Goal: Task Accomplishment & Management: Manage account settings

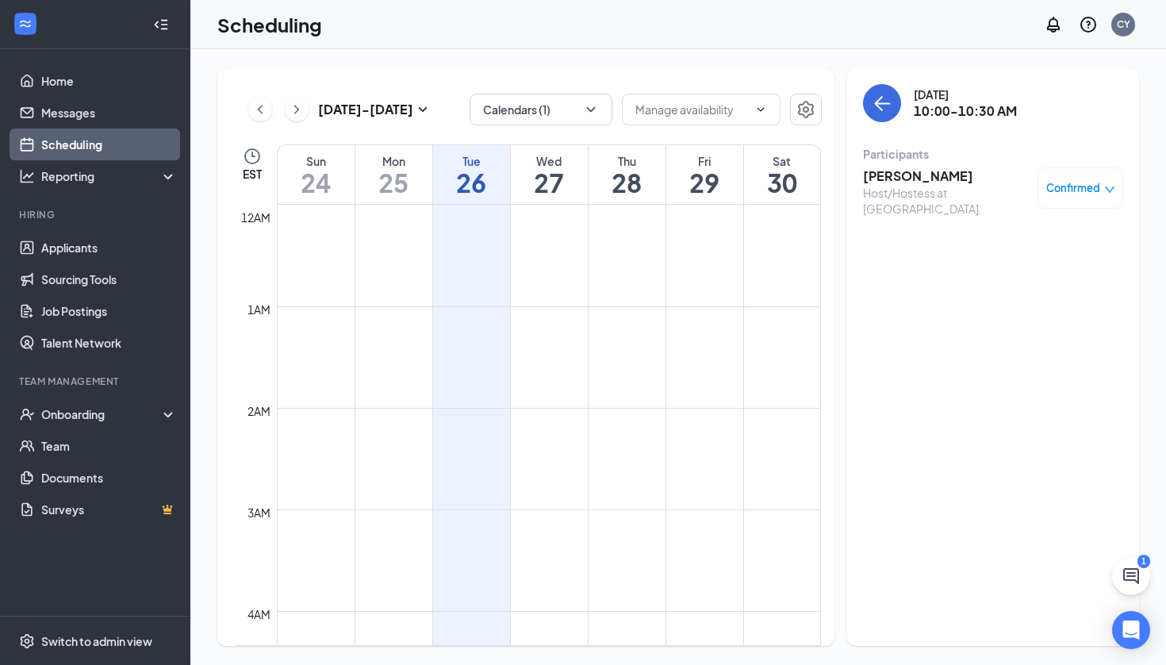
scroll to position [96, 0]
click at [795, 30] on div "Scheduling CY" at bounding box center [677, 24] width 975 height 49
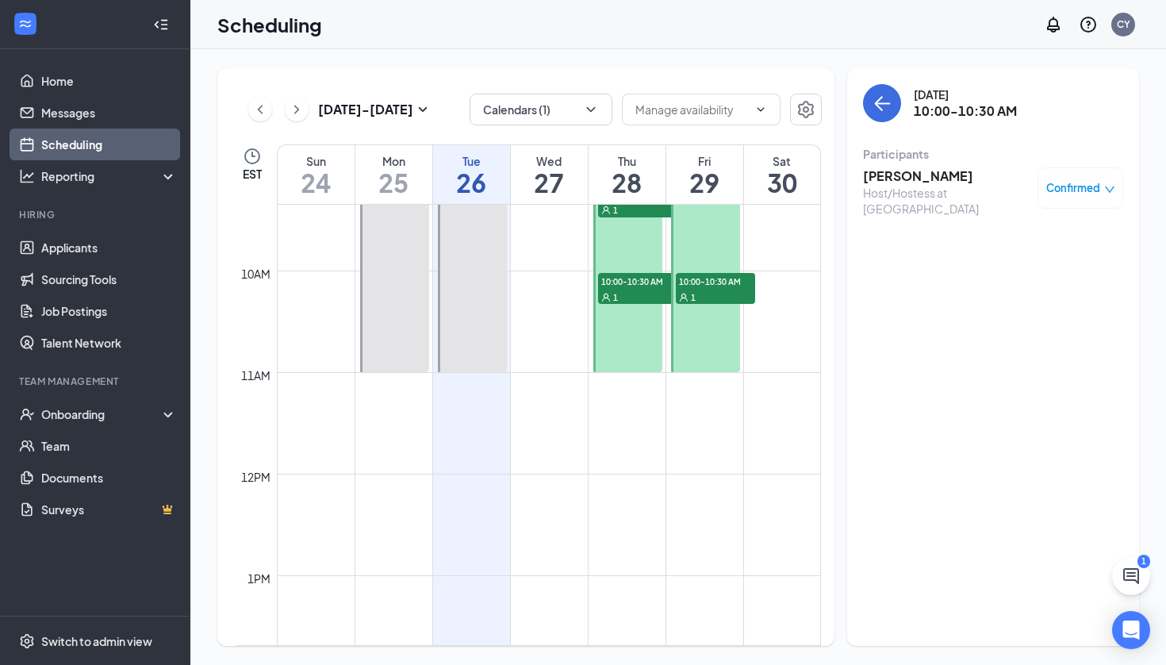
scroll to position [950, 0]
click at [358, 109] on h3 "[DATE] - [DATE]" at bounding box center [365, 109] width 95 height 17
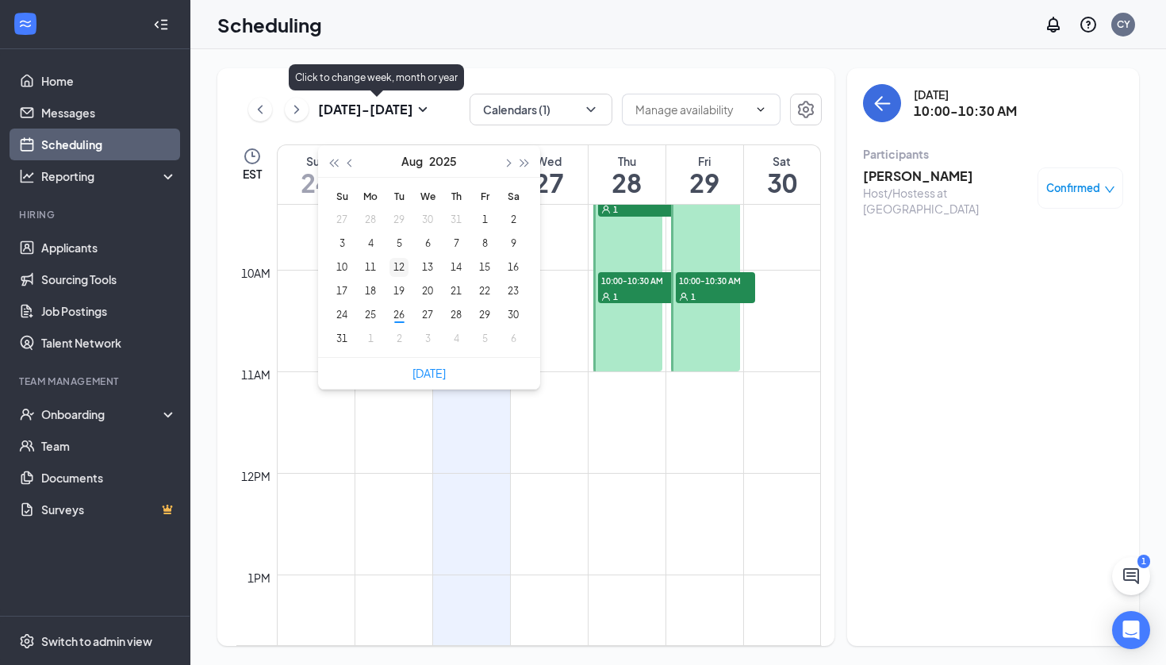
type input "[DATE]"
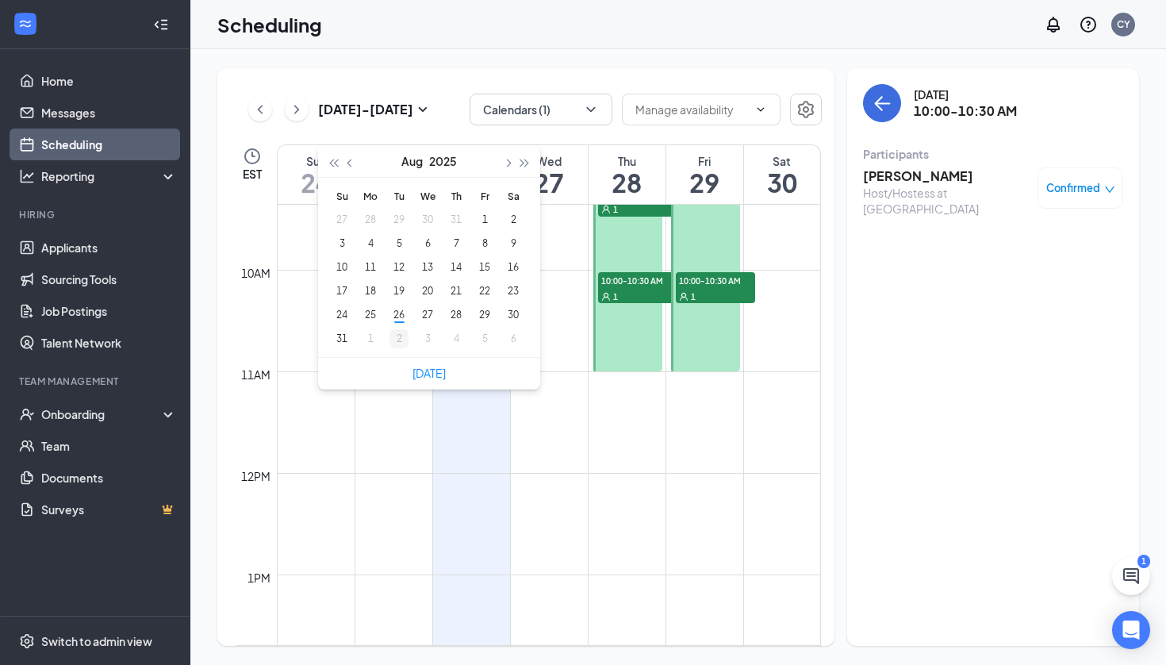
click at [403, 339] on div "2" at bounding box center [398, 338] width 19 height 19
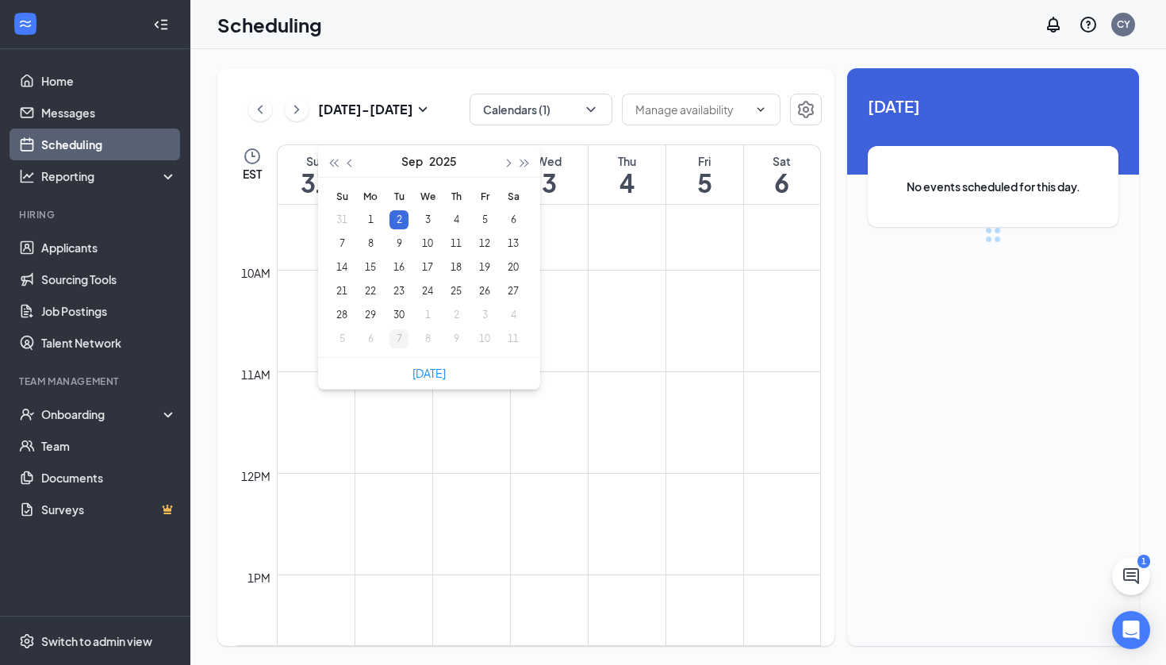
scroll to position [780, 0]
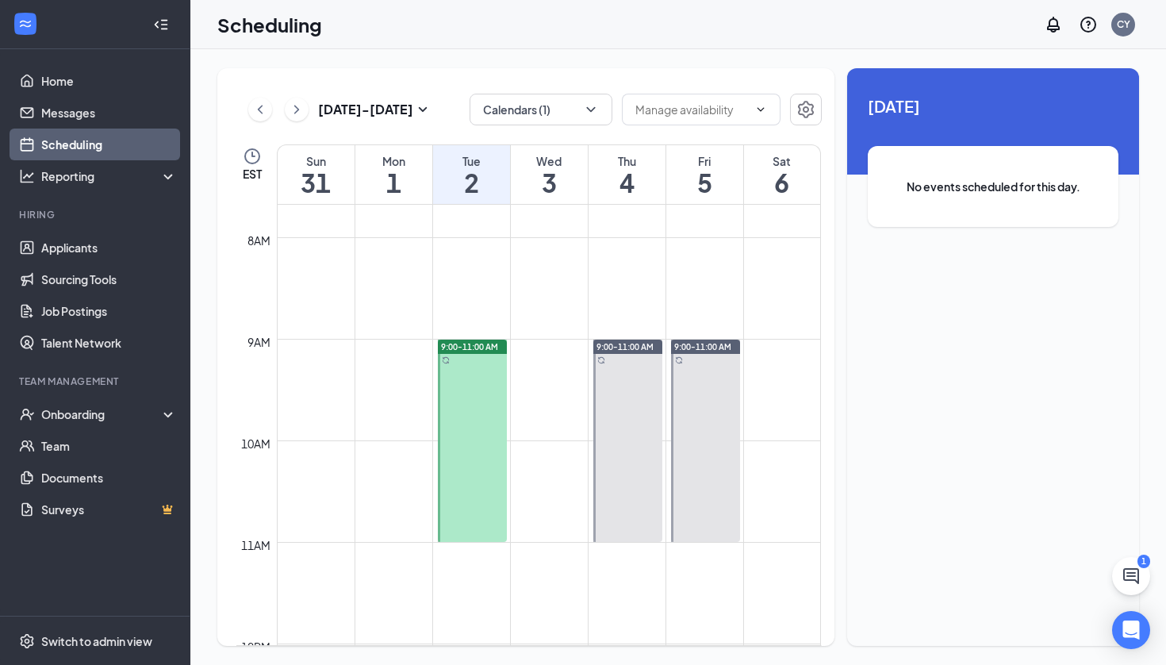
click at [468, 347] on span "9:00-11:00 AM" at bounding box center [469, 346] width 57 height 11
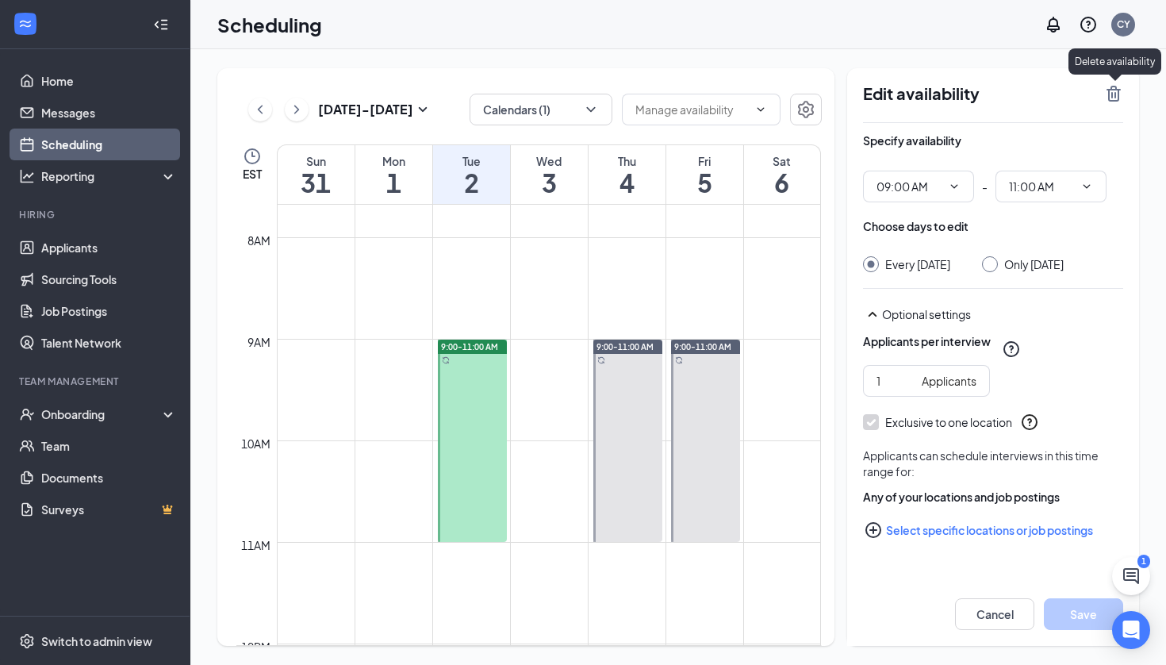
click at [1118, 96] on icon "TrashOutline" at bounding box center [1113, 94] width 14 height 16
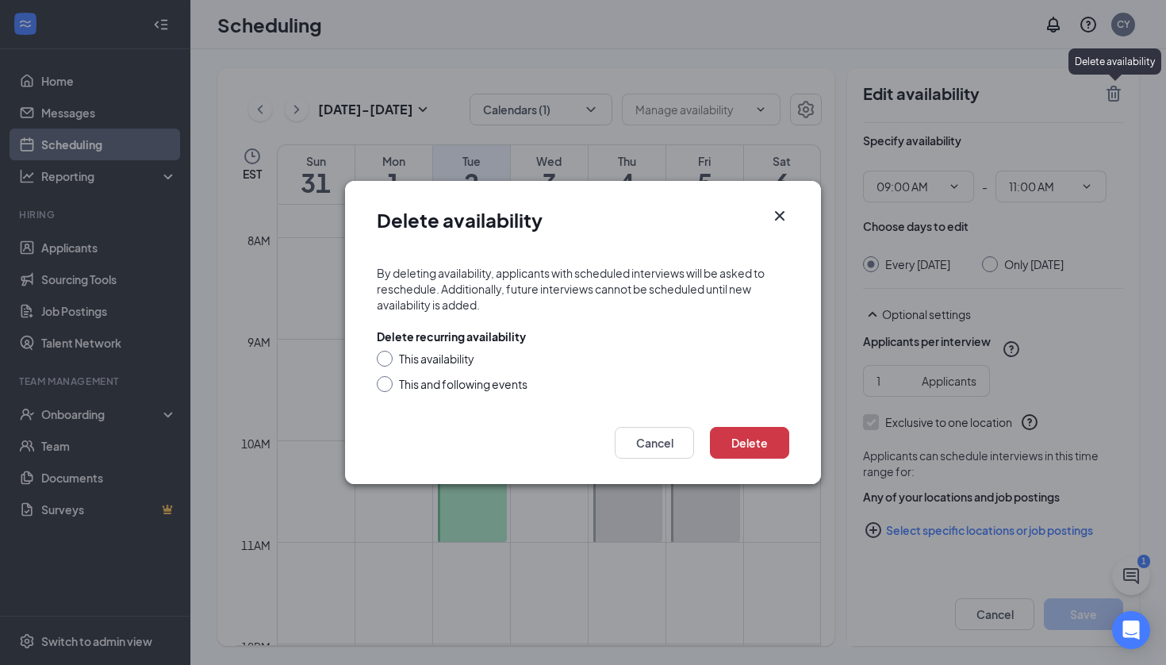
click at [787, 212] on icon "Cross" at bounding box center [779, 215] width 19 height 19
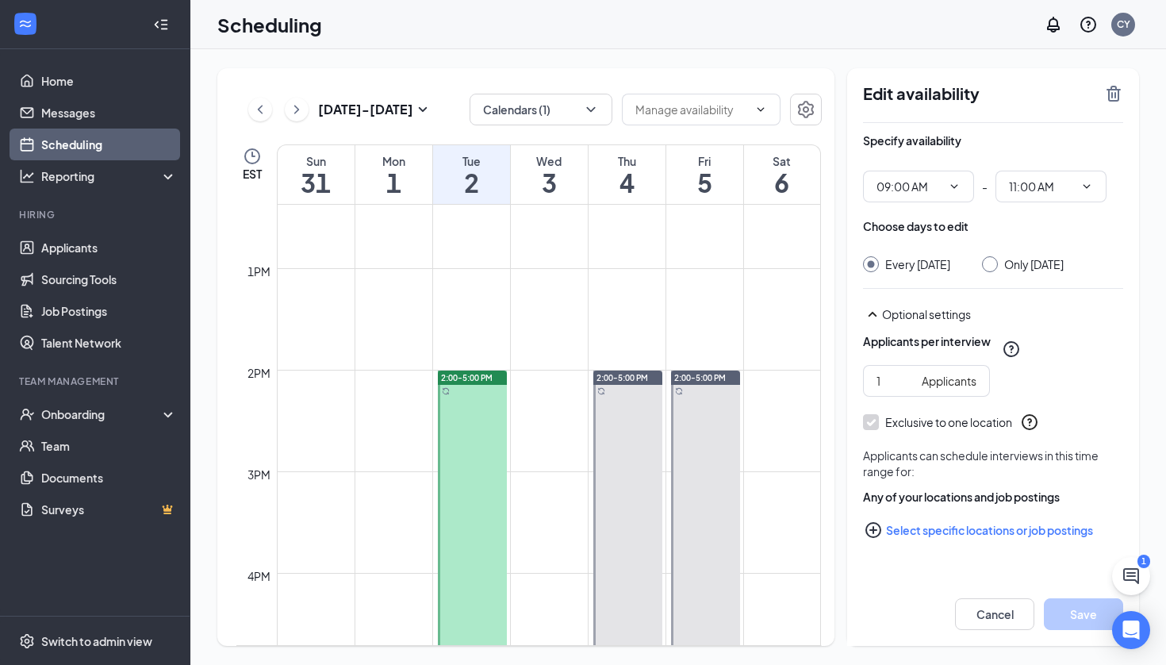
scroll to position [1067, 0]
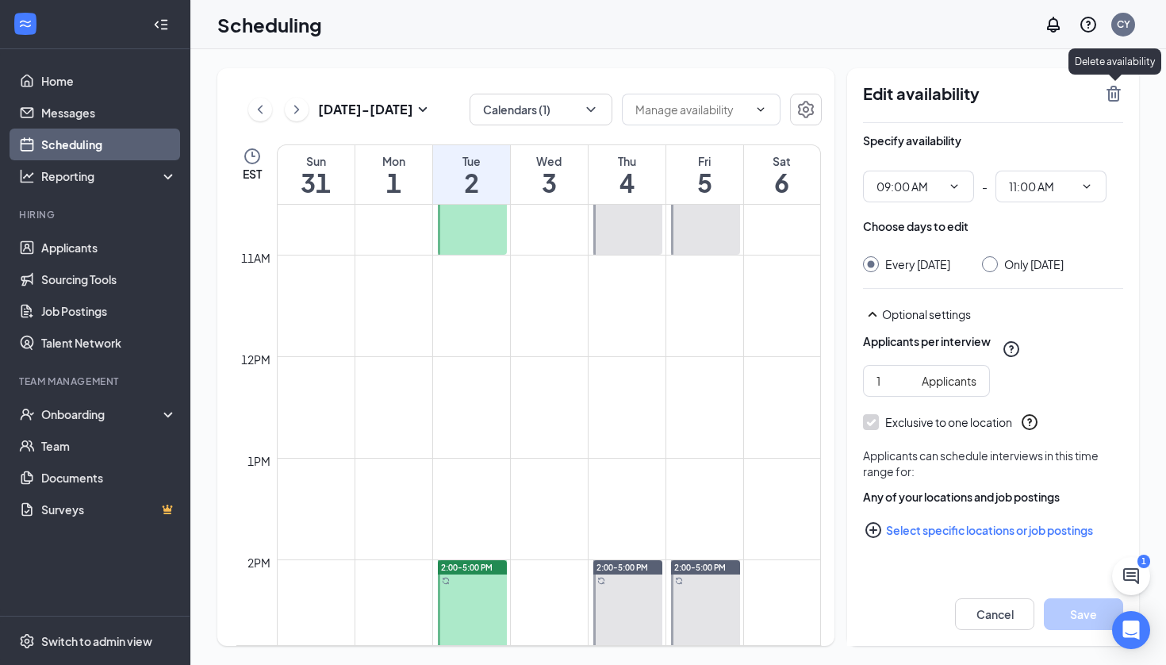
click at [1115, 93] on icon "TrashOutline" at bounding box center [1113, 94] width 14 height 16
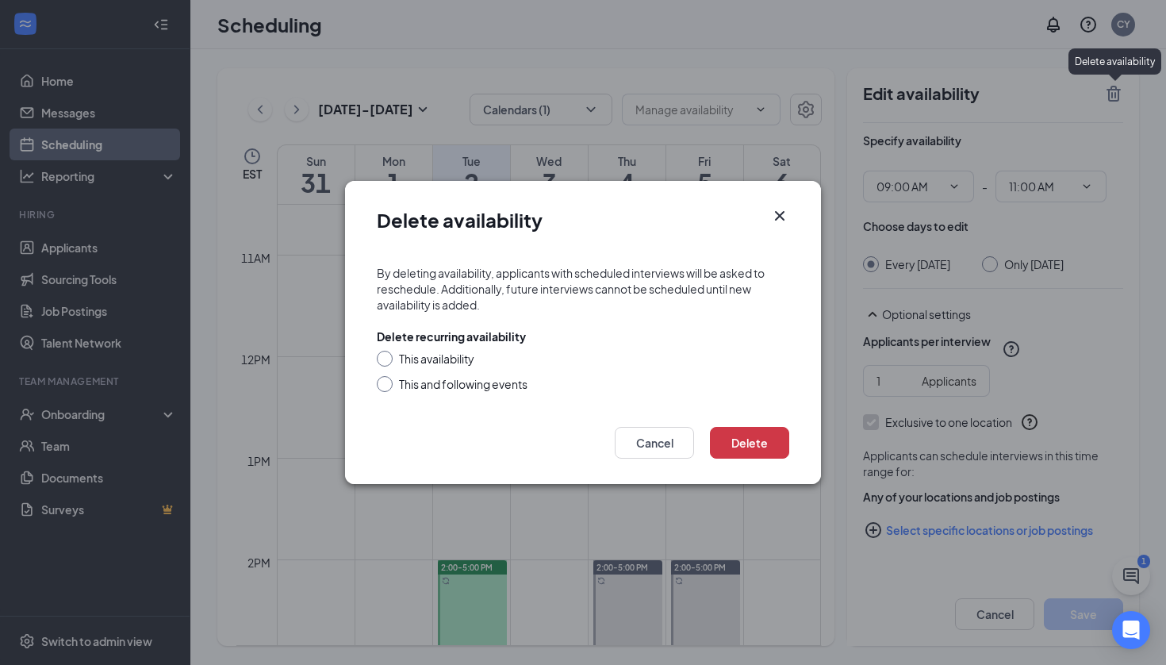
click at [381, 354] on input "This availability" at bounding box center [382, 356] width 11 height 11
radio input "true"
click at [765, 445] on button "Delete" at bounding box center [749, 443] width 79 height 32
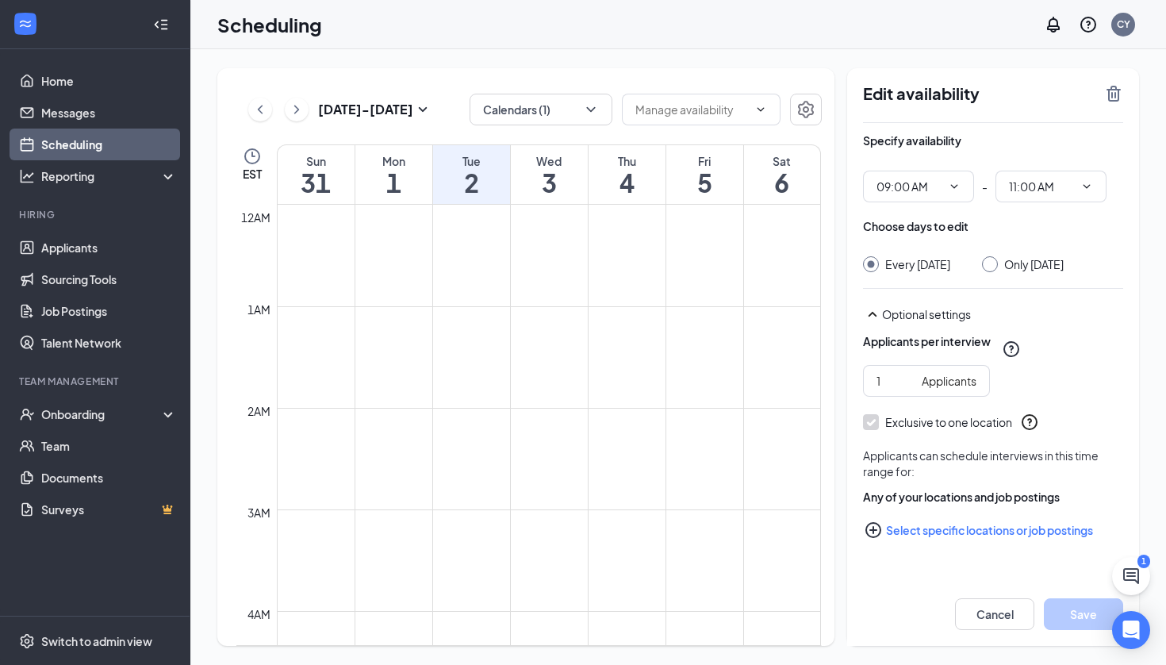
scroll to position [780, 0]
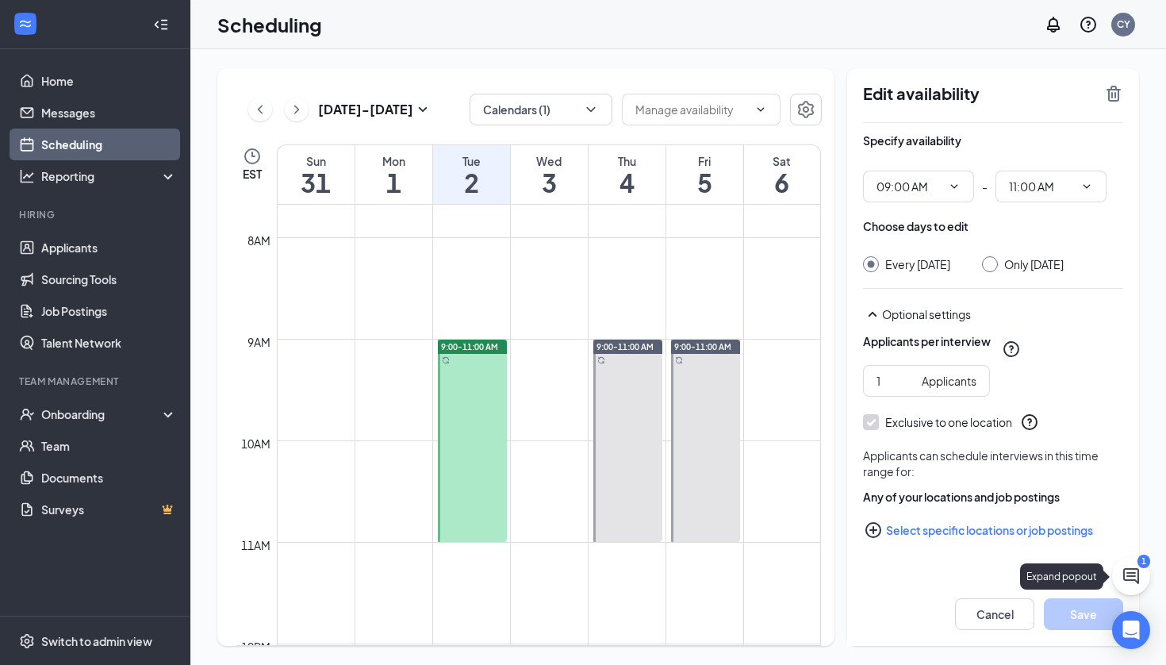
click at [1139, 568] on icon "ChatActive" at bounding box center [1130, 575] width 19 height 19
click at [872, 638] on div "1" at bounding box center [869, 644] width 6 height 13
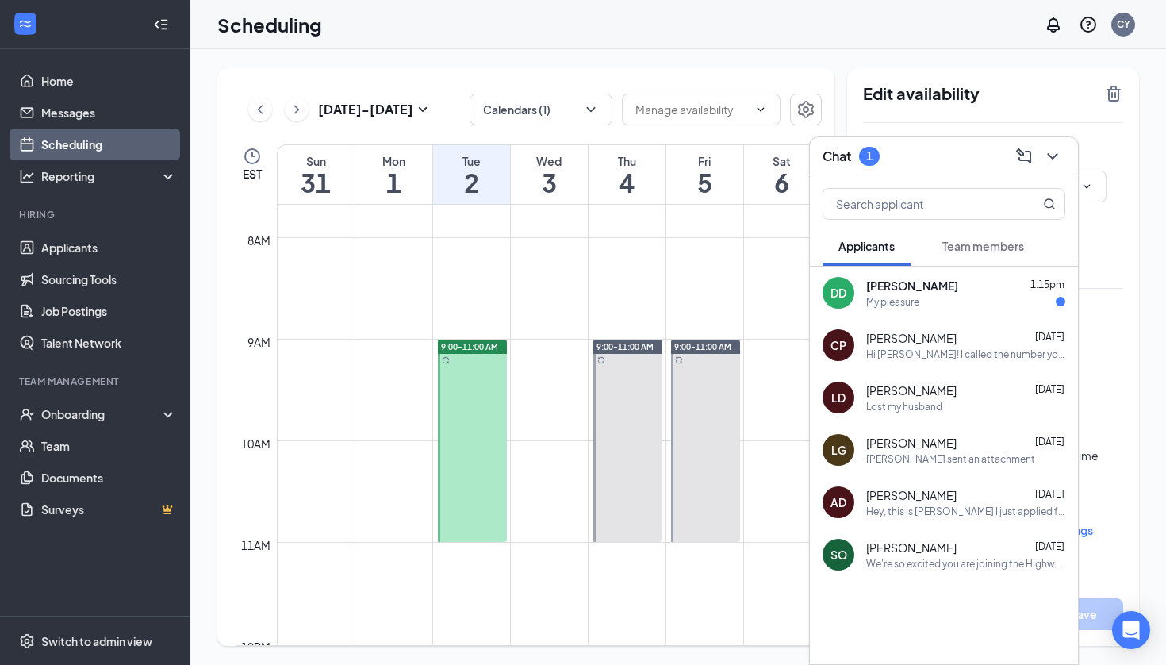
click at [968, 282] on div "Devon Dalton 1:15pm" at bounding box center [965, 286] width 199 height 16
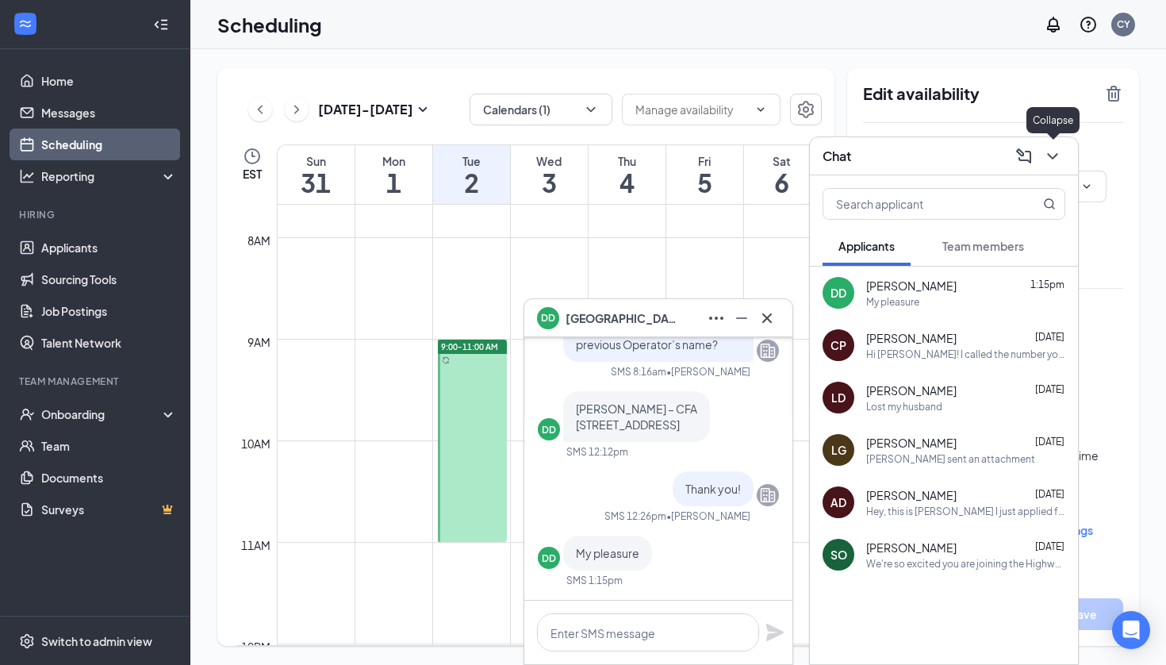
click at [1055, 161] on icon "ChevronDown" at bounding box center [1052, 156] width 19 height 19
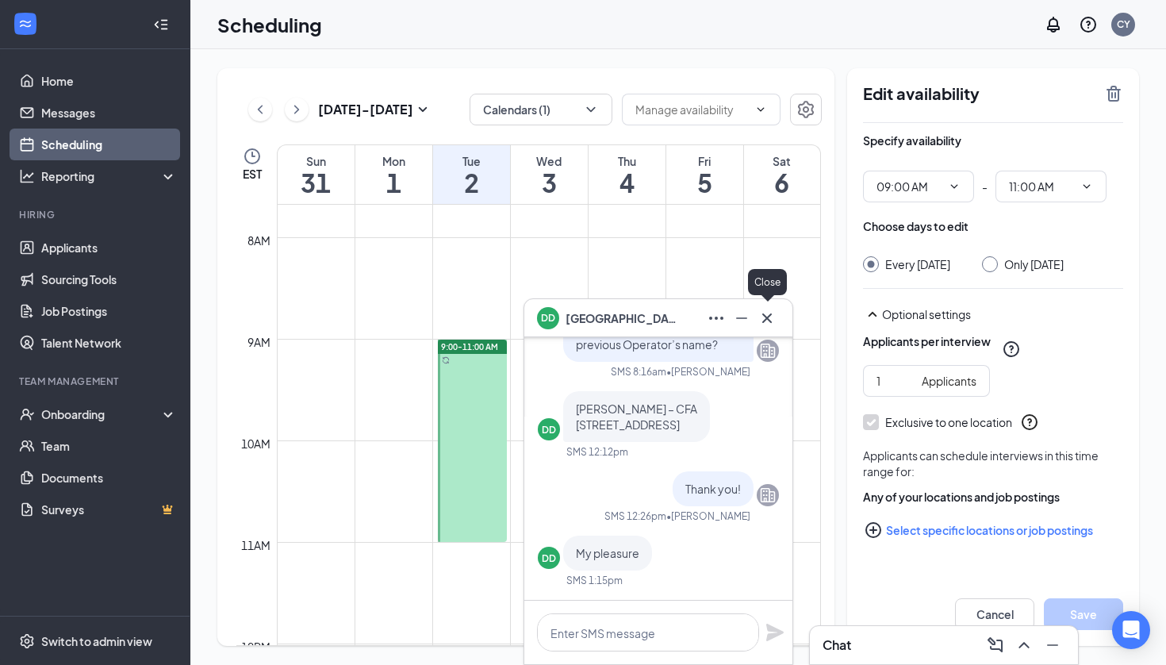
click at [768, 318] on icon "Cross" at bounding box center [766, 317] width 19 height 19
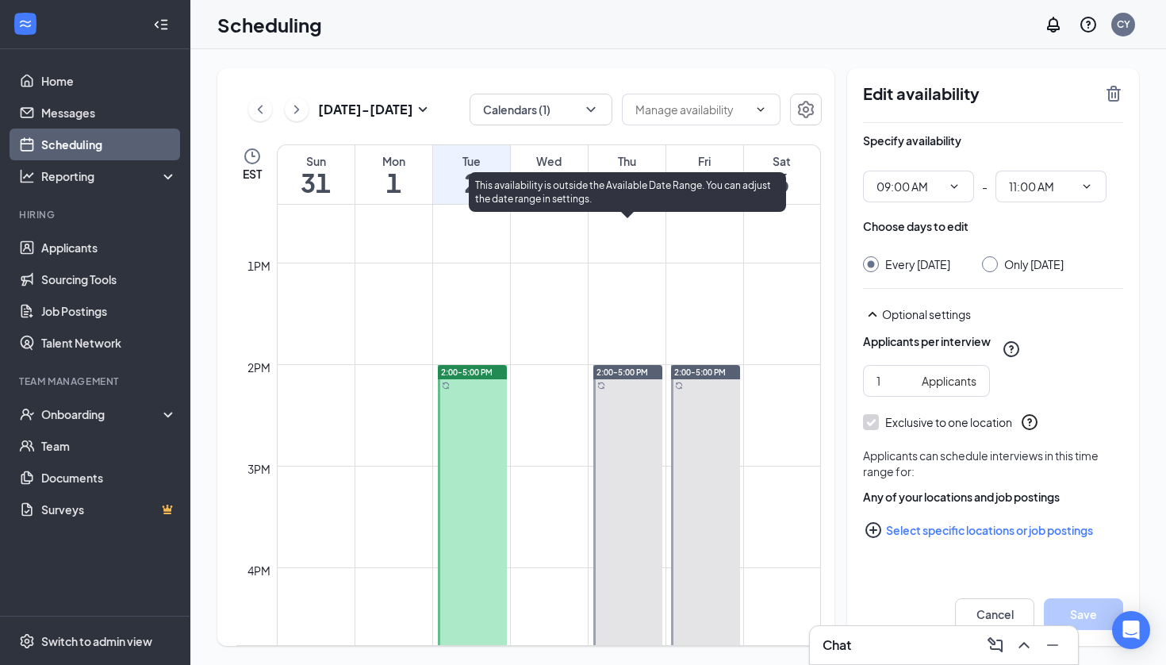
scroll to position [1258, 0]
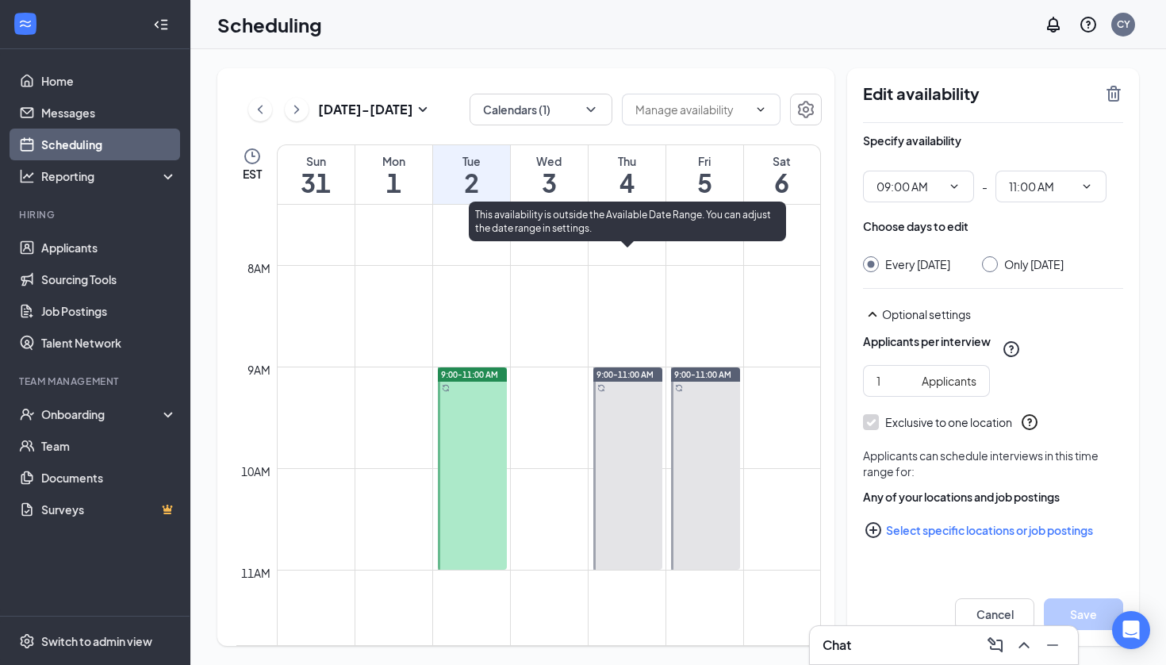
scroll to position [750, 0]
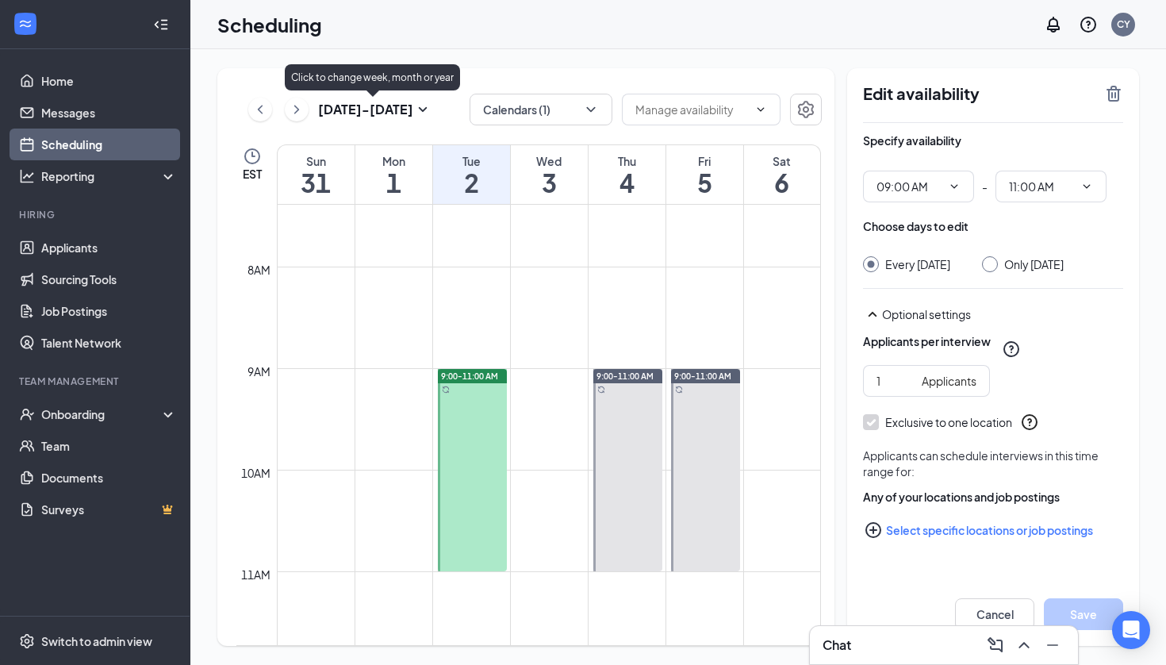
click at [400, 112] on h3 "Aug 31 - Sep 6" at bounding box center [365, 109] width 95 height 17
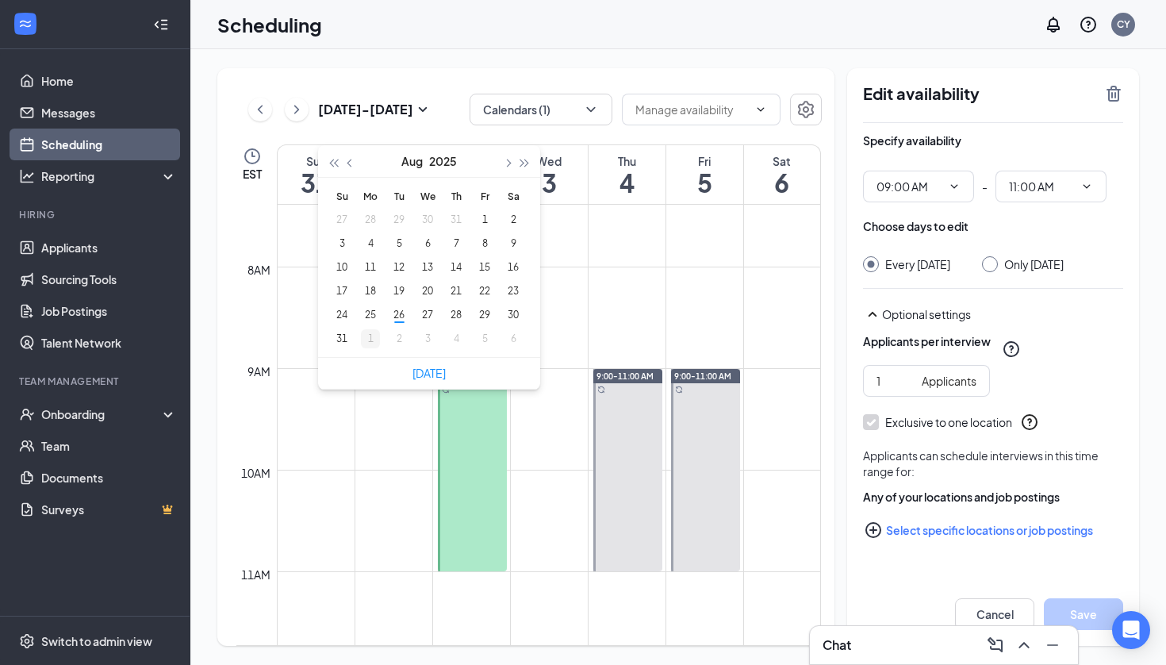
type input "2025-09-01"
click at [399, 339] on div "2" at bounding box center [398, 338] width 19 height 19
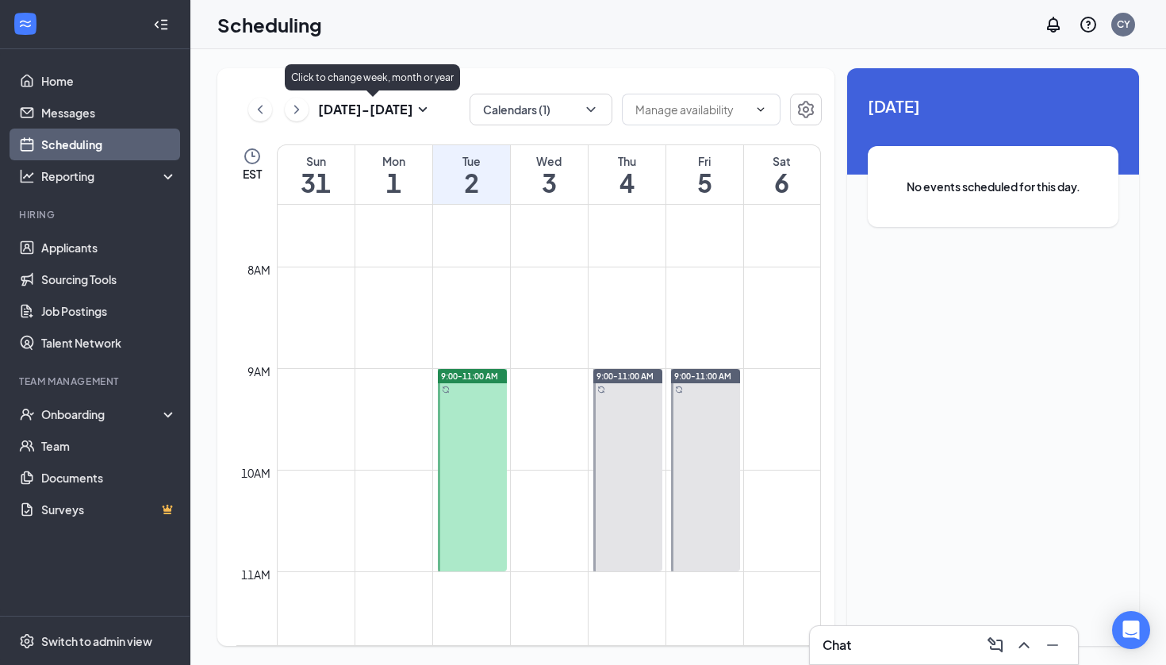
click at [404, 105] on h3 "Aug 31 - Sep 6" at bounding box center [365, 109] width 95 height 17
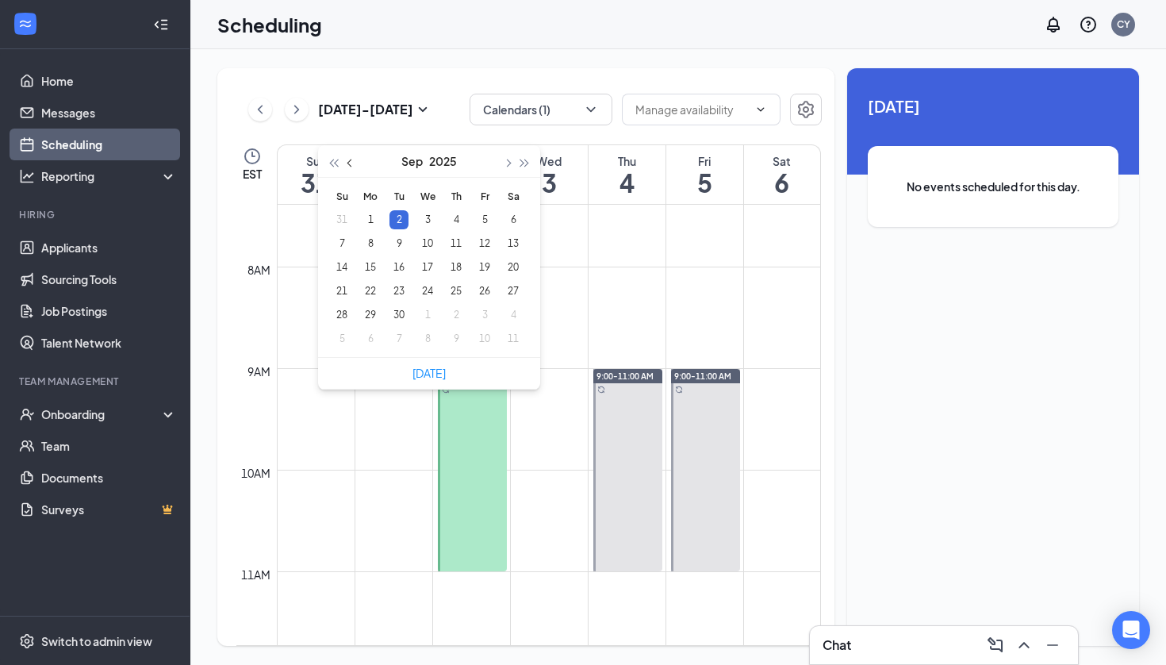
click at [347, 167] on button "button" at bounding box center [350, 161] width 17 height 32
type input "[DATE]"
click at [439, 59] on div "Aug 31 - Sep 6 Calendars (1) EST Sun 31 Mon 1 Tue 2 Wed 3 Thu 4 Fri 5 Sat 6 12a…" at bounding box center [677, 356] width 975 height 615
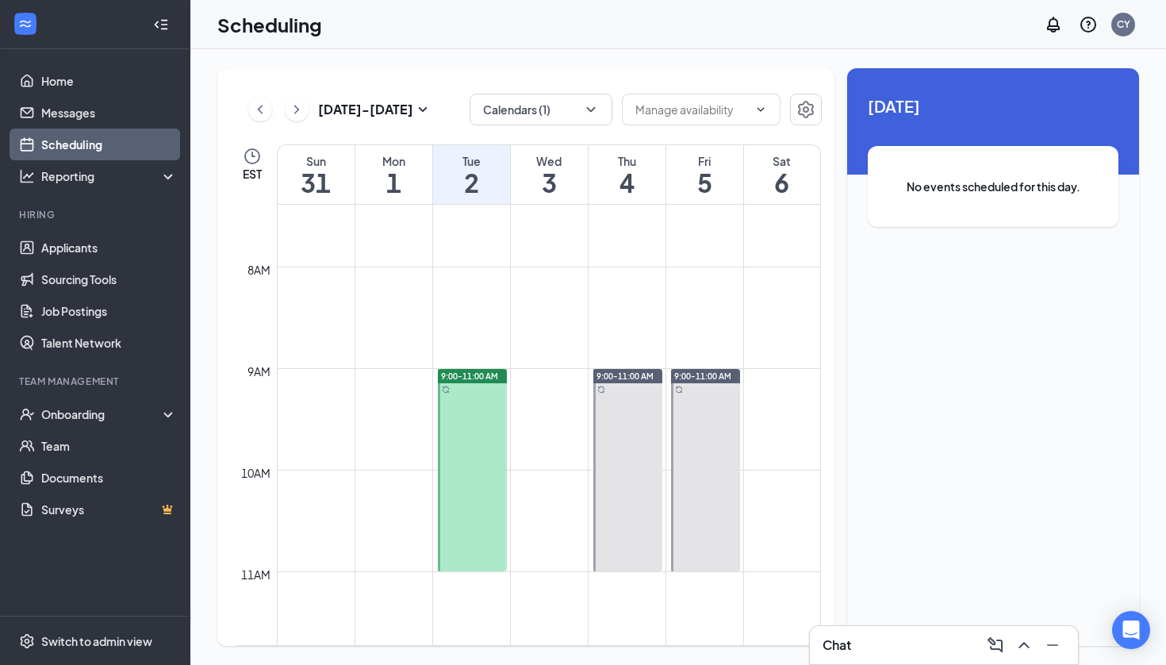
click at [477, 381] on span "9:00-11:00 AM" at bounding box center [469, 375] width 57 height 11
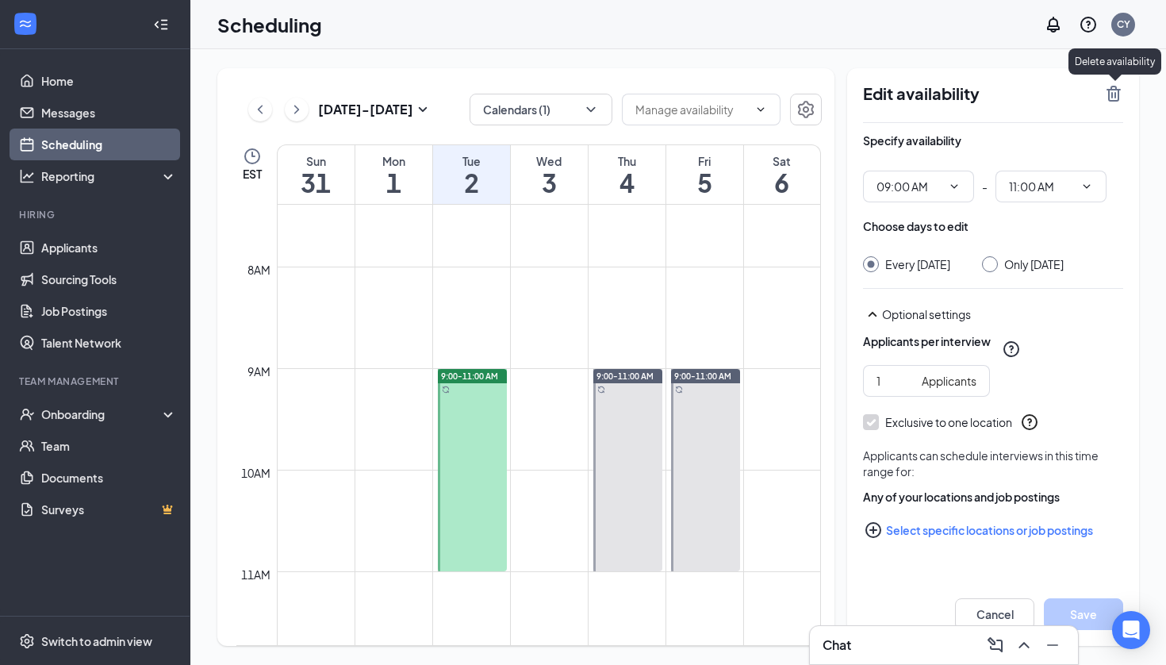
click at [1110, 96] on icon "TrashOutline" at bounding box center [1113, 93] width 19 height 19
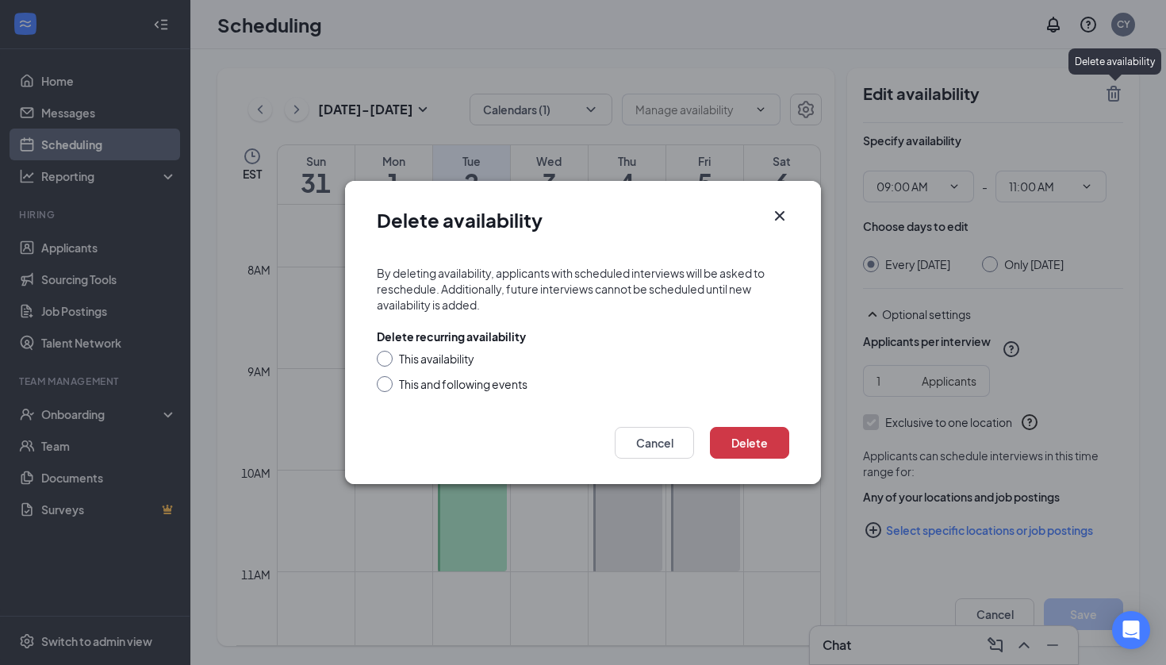
click at [386, 358] on input "This availability" at bounding box center [382, 356] width 11 height 11
radio input "true"
click at [736, 439] on button "Delete" at bounding box center [749, 443] width 79 height 32
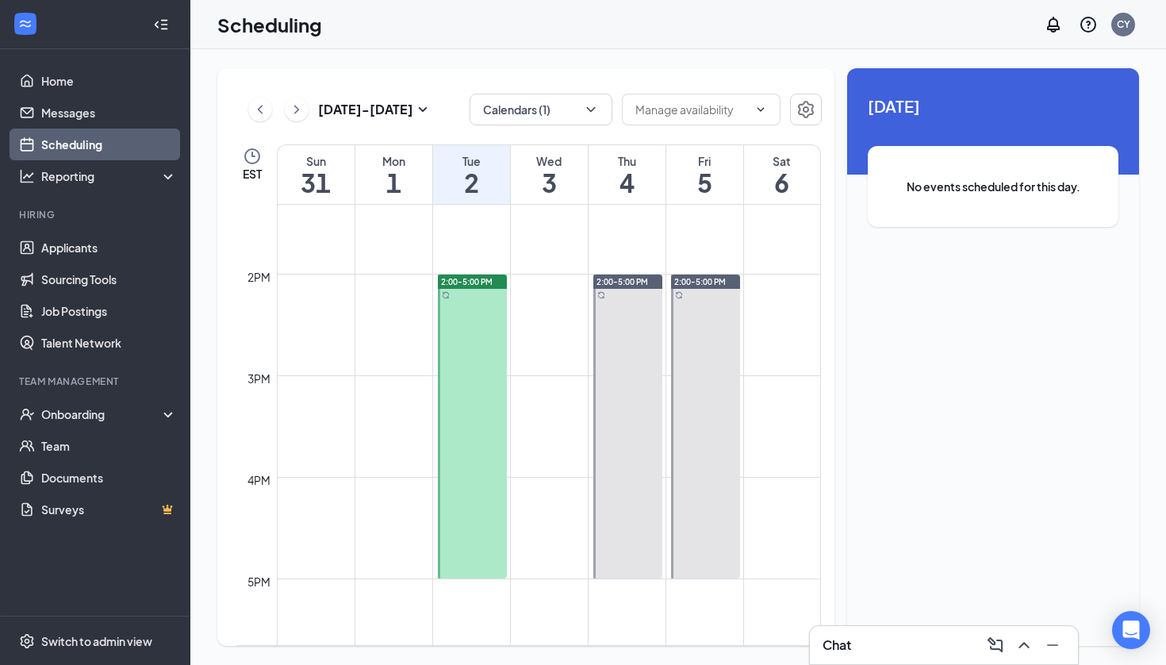
scroll to position [1350, 0]
click at [456, 289] on span "2:00-5:00 PM" at bounding box center [467, 283] width 52 height 11
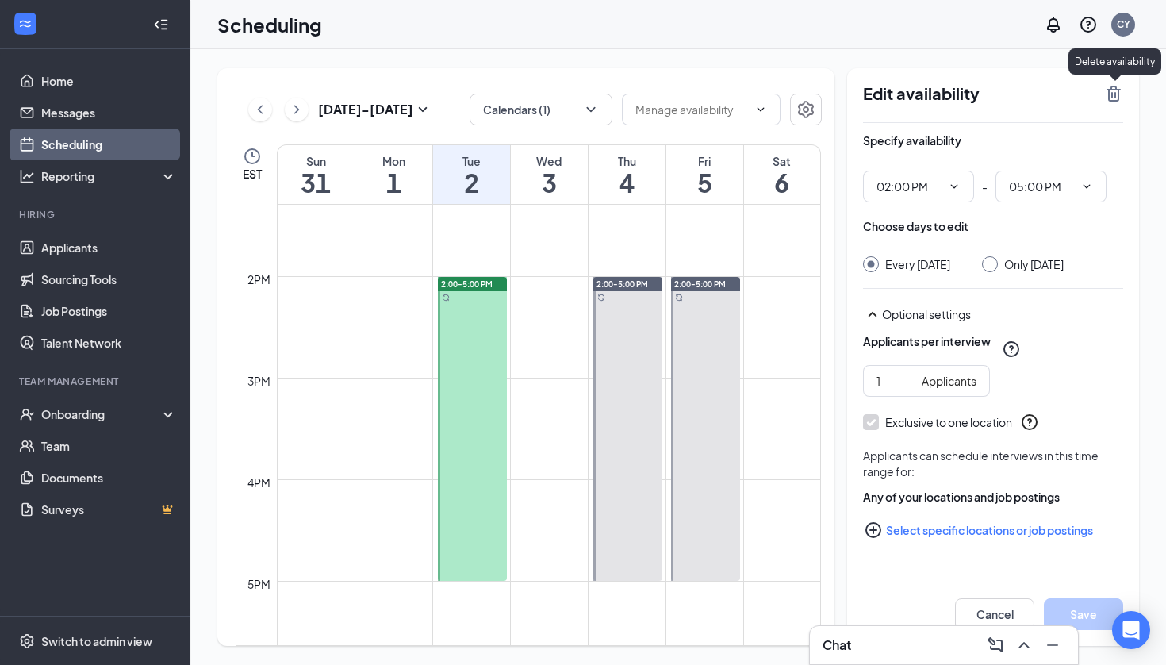
click at [1113, 90] on icon "TrashOutline" at bounding box center [1113, 94] width 14 height 16
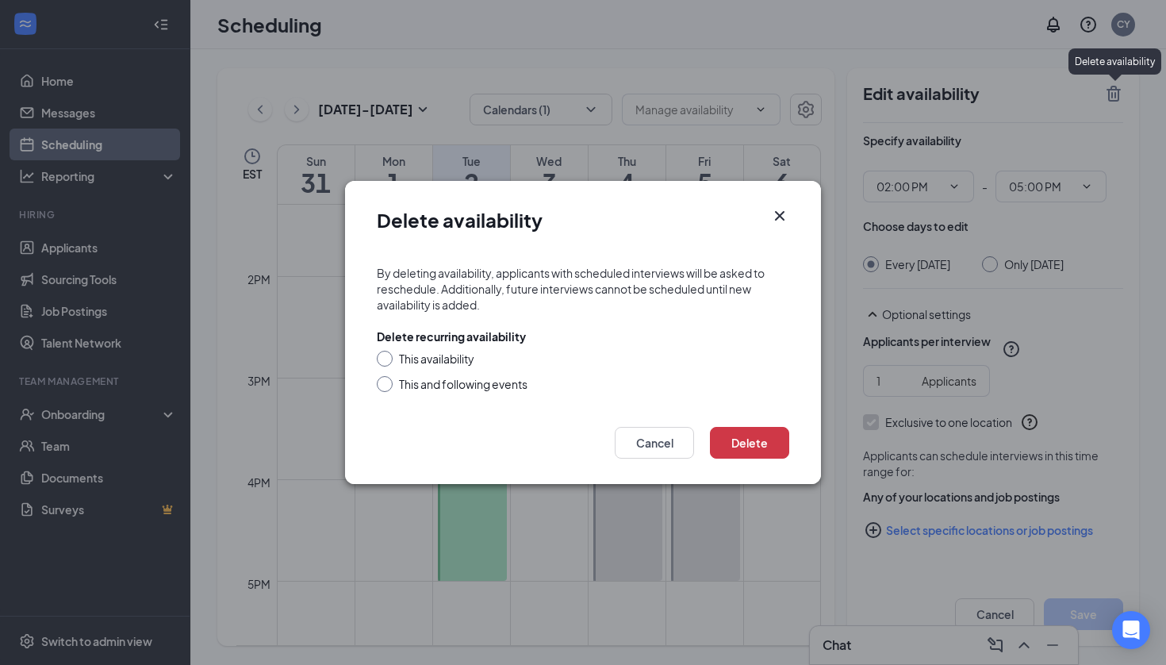
click at [386, 360] on input "This availability" at bounding box center [382, 356] width 11 height 11
radio input "true"
click at [752, 444] on button "Delete" at bounding box center [749, 443] width 79 height 32
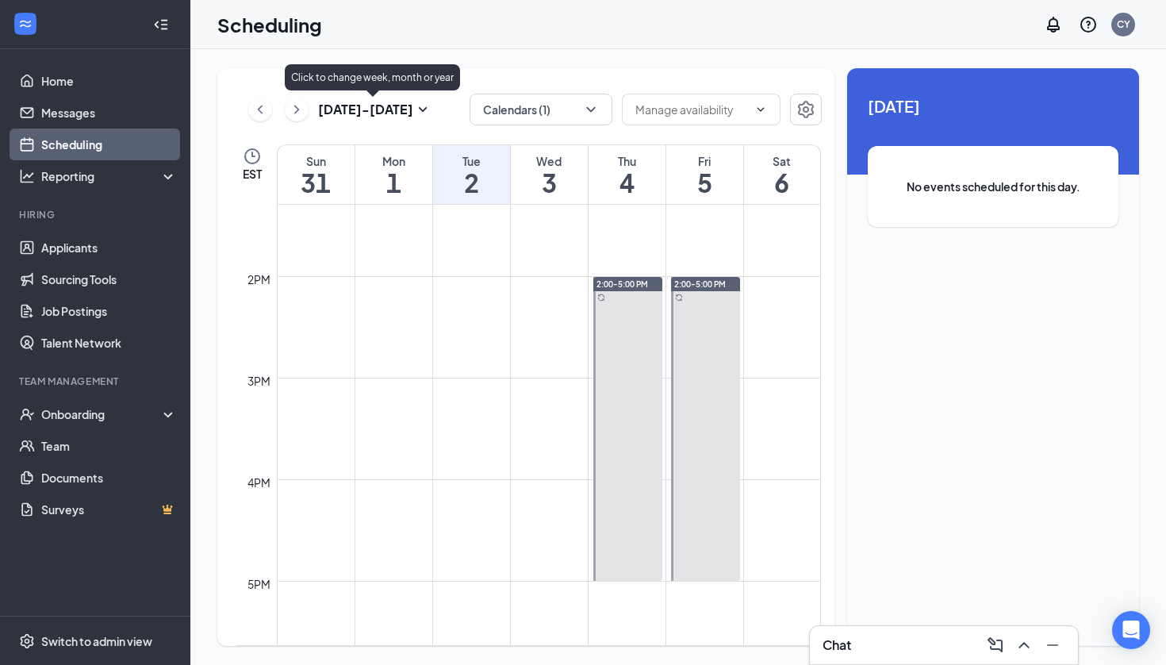
click at [413, 105] on icon "SmallChevronDown" at bounding box center [422, 109] width 19 height 19
type input "[DATE]"
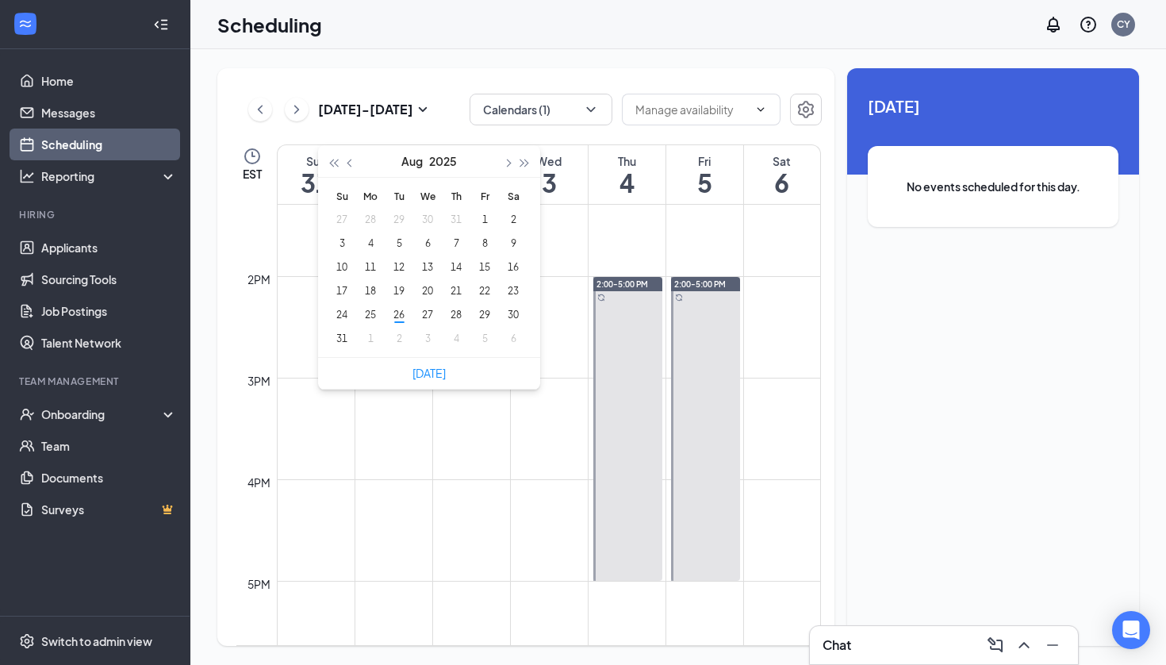
type input "[DATE]"
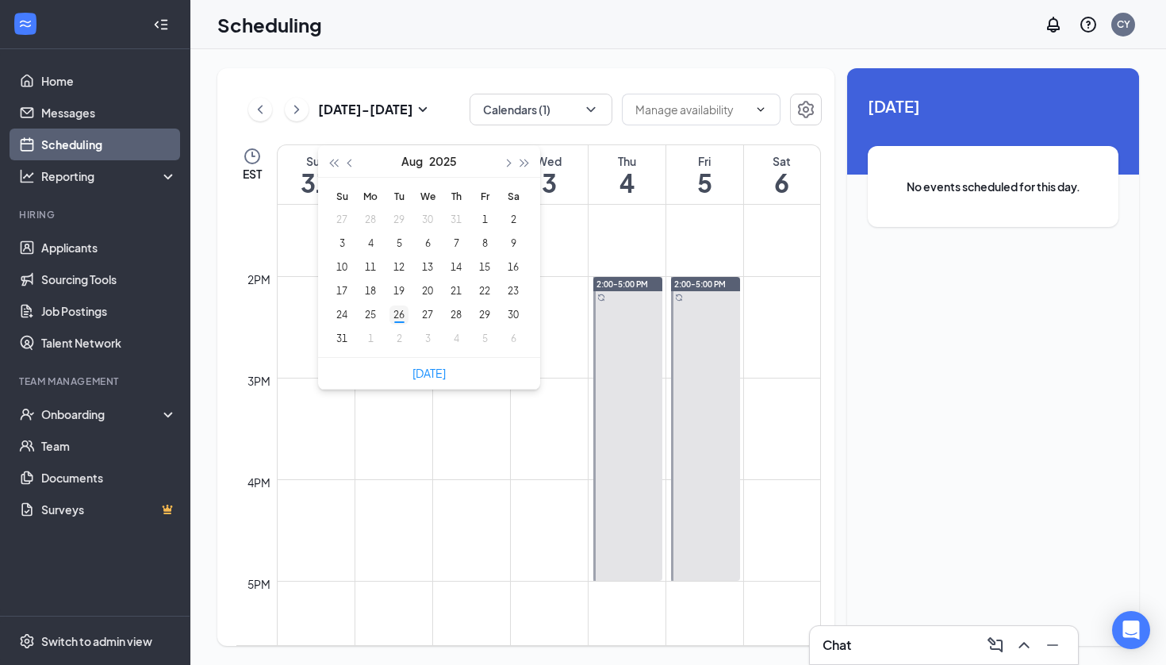
type input "[DATE]"
click at [399, 313] on div "26" at bounding box center [398, 314] width 19 height 19
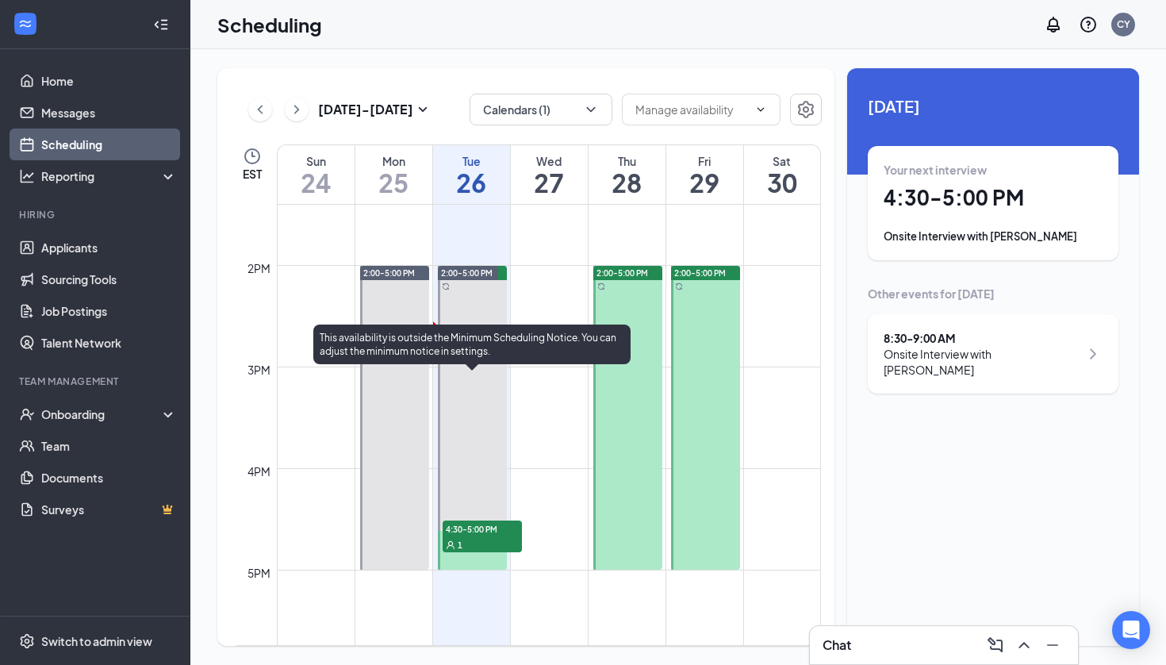
scroll to position [1368, 0]
